Goal: Information Seeking & Learning: Find specific fact

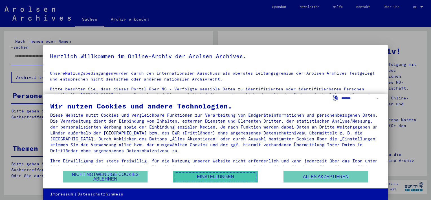
click at [196, 178] on button "Einstellungen" at bounding box center [215, 177] width 85 height 12
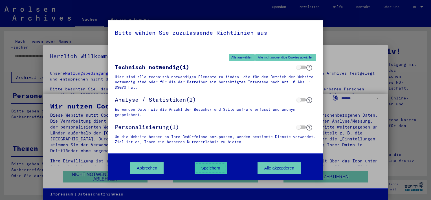
click at [205, 167] on button "Speichern" at bounding box center [211, 168] width 32 height 12
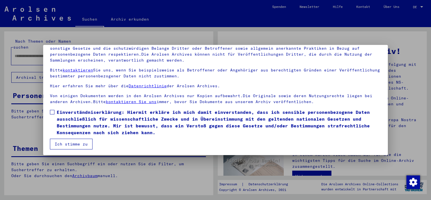
scroll to position [48, 0]
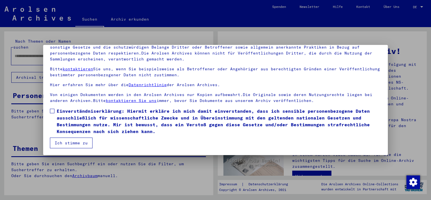
click at [81, 143] on button "Ich stimme zu" at bounding box center [71, 142] width 43 height 11
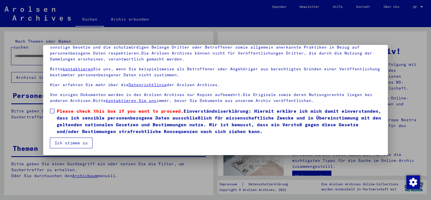
click at [82, 144] on button "Ich stimme zu" at bounding box center [71, 142] width 43 height 11
click at [52, 108] on label "Please check this box if you want to proceed. Einverständniserklärung: Hiermit …" at bounding box center [215, 121] width 331 height 27
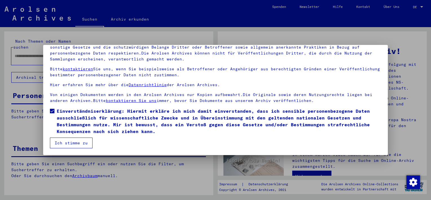
click at [69, 146] on button "Ich stimme zu" at bounding box center [71, 142] width 43 height 11
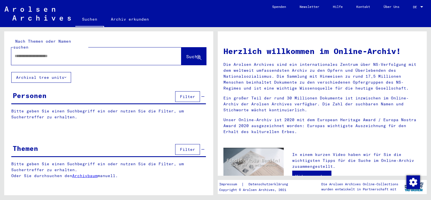
click at [72, 53] on input "text" at bounding box center [90, 56] width 150 height 6
type input "**********"
click at [189, 54] on span "Suche" at bounding box center [193, 57] width 14 height 6
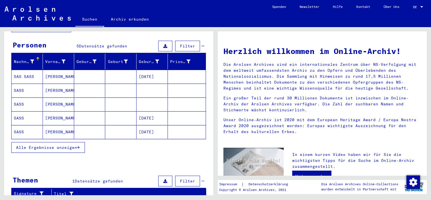
scroll to position [5, 0]
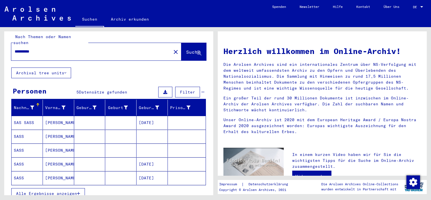
click at [47, 130] on mat-cell "[PERSON_NAME]" at bounding box center [58, 137] width 31 height 14
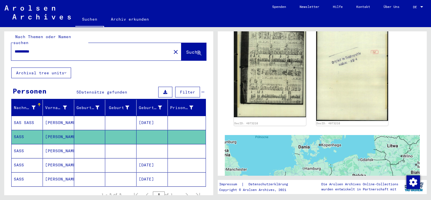
scroll to position [219, 0]
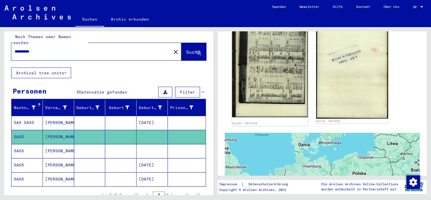
click at [273, 91] on img at bounding box center [270, 65] width 76 height 104
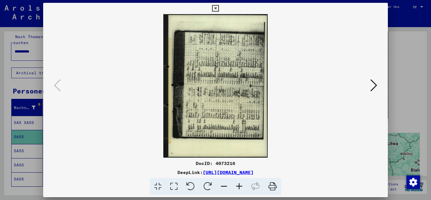
click at [224, 86] on img at bounding box center [215, 85] width 307 height 143
click at [378, 89] on button at bounding box center [374, 86] width 10 height 16
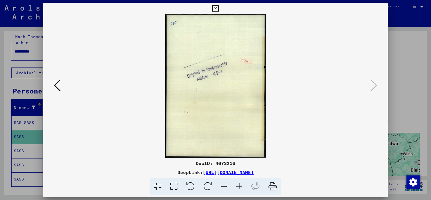
click at [52, 89] on div at bounding box center [215, 85] width 345 height 143
click at [56, 87] on icon at bounding box center [57, 85] width 7 height 14
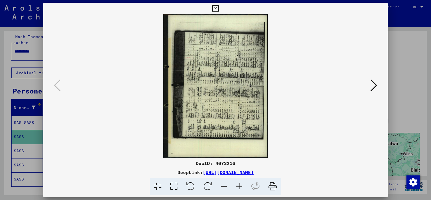
click at [214, 8] on icon at bounding box center [215, 8] width 6 height 7
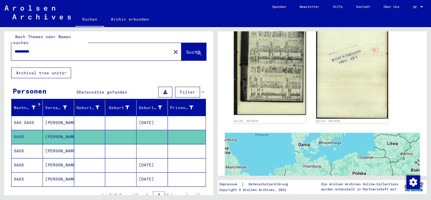
click at [53, 116] on mat-cell "[PERSON_NAME]" at bounding box center [58, 123] width 31 height 14
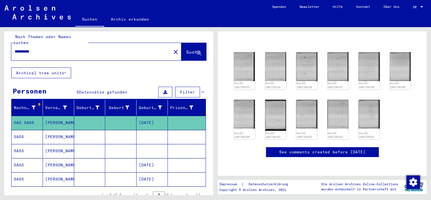
click at [47, 130] on mat-cell "[PERSON_NAME]" at bounding box center [58, 137] width 31 height 14
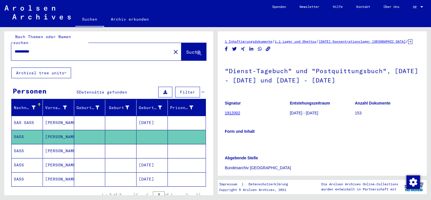
click at [50, 144] on mat-cell "[PERSON_NAME]" at bounding box center [58, 151] width 31 height 14
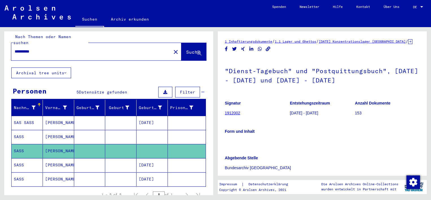
click at [54, 159] on mat-cell "[PERSON_NAME]" at bounding box center [58, 165] width 31 height 14
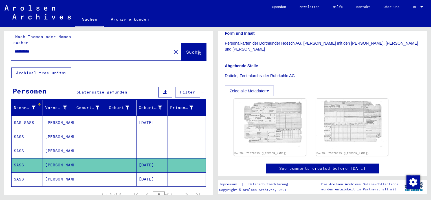
scroll to position [141, 0]
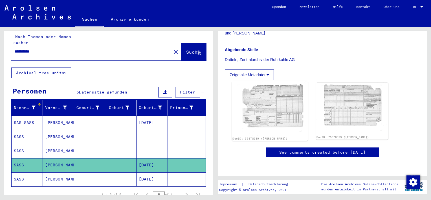
click at [272, 107] on img at bounding box center [270, 108] width 76 height 55
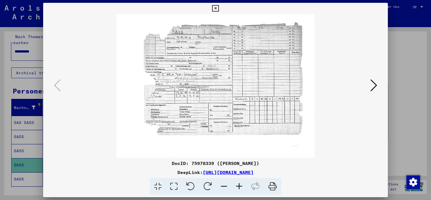
click at [187, 73] on img at bounding box center [215, 85] width 307 height 143
click at [375, 86] on icon at bounding box center [374, 85] width 7 height 14
